Goal: Task Accomplishment & Management: Manage account settings

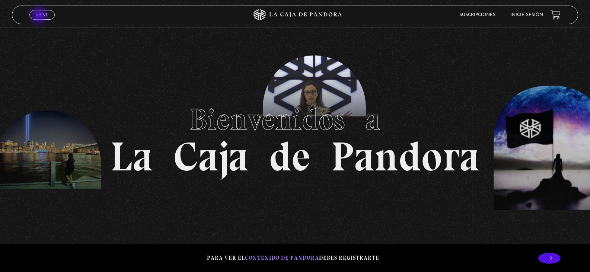
click at [40, 16] on span "Menu" at bounding box center [42, 15] width 12 height 4
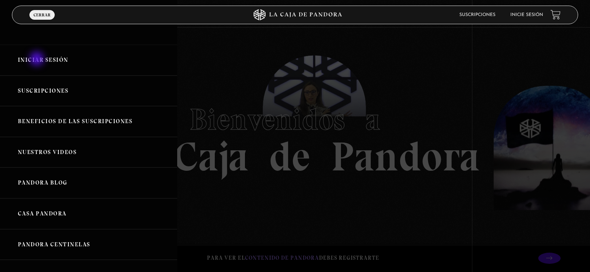
click at [38, 60] on link "Iniciar Sesión" at bounding box center [88, 60] width 177 height 31
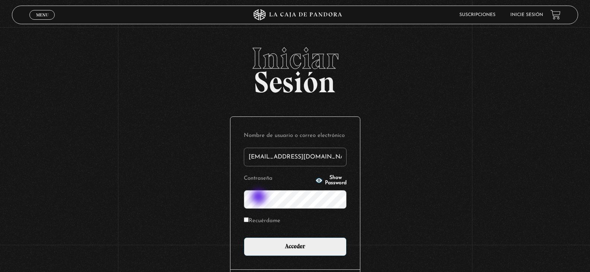
type input "juanpablomova@gmail.com"
click at [244, 238] on input "Acceder" at bounding box center [295, 247] width 103 height 19
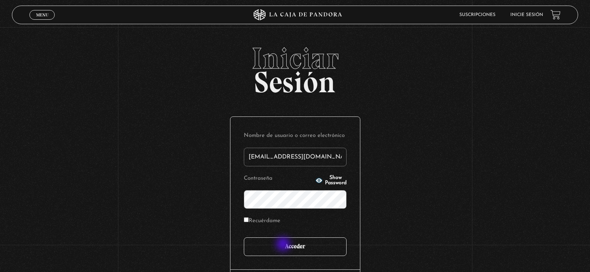
click at [285, 245] on input "Acceder" at bounding box center [295, 247] width 103 height 19
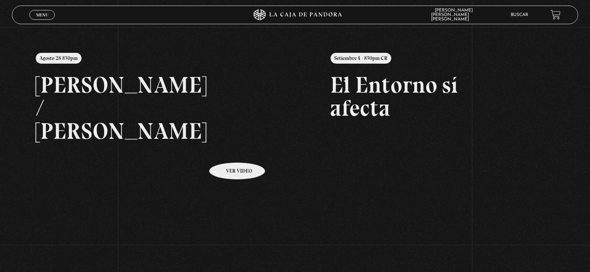
scroll to position [112, 0]
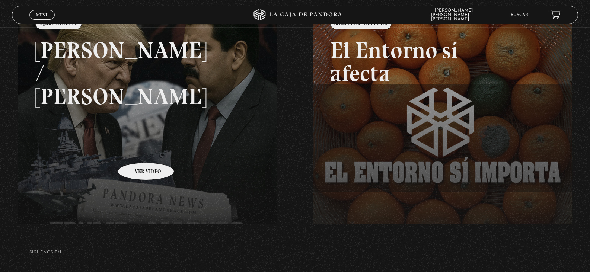
click at [136, 152] on link at bounding box center [313, 143] width 590 height 272
